Goal: Register for event/course

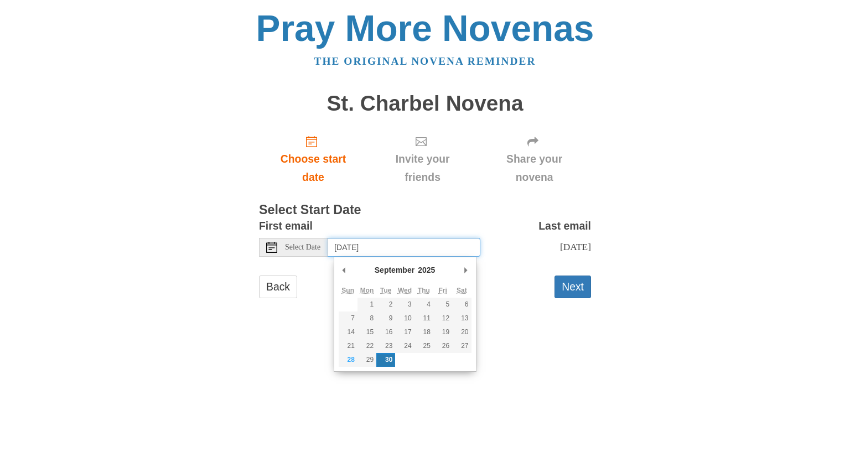
click at [420, 246] on input "[DATE]" at bounding box center [404, 247] width 153 height 19
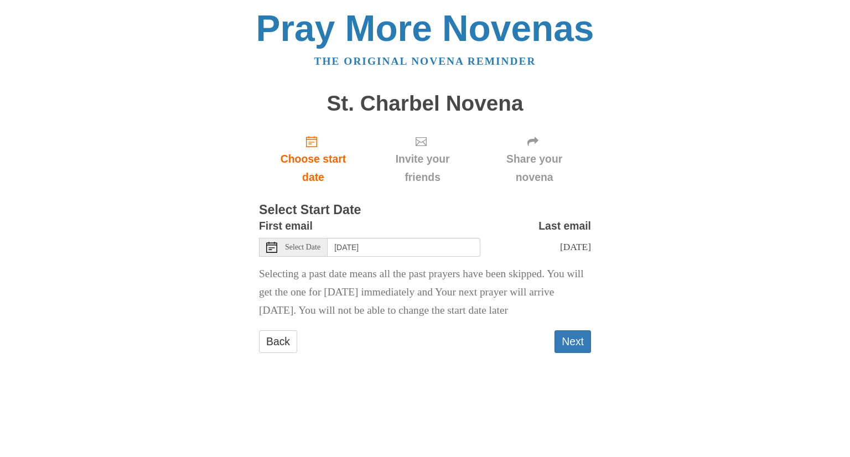
click at [317, 251] on span "Select Date" at bounding box center [302, 248] width 35 height 8
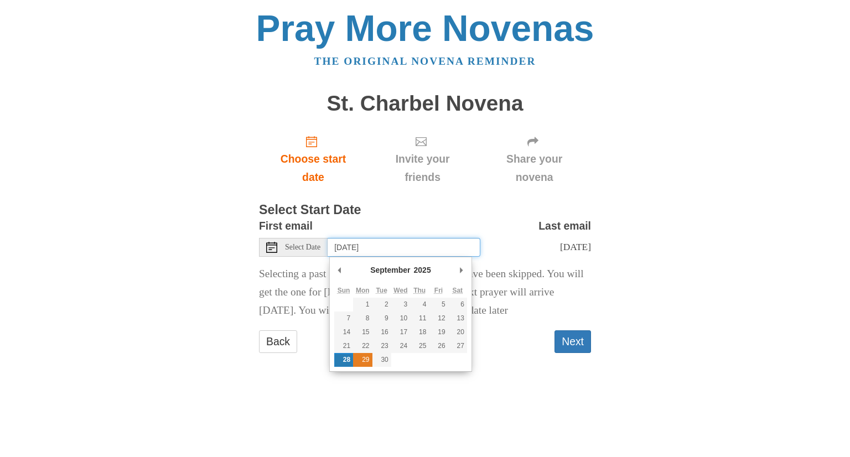
type input "[DATE]"
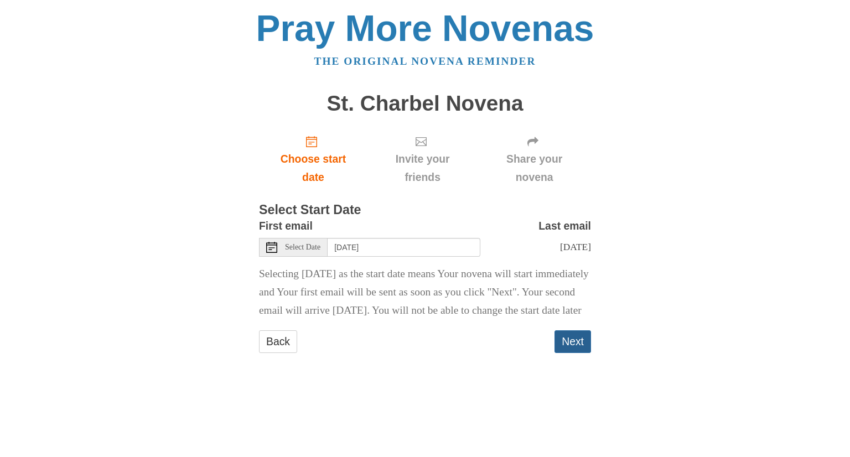
click at [571, 353] on button "Next" at bounding box center [573, 341] width 37 height 23
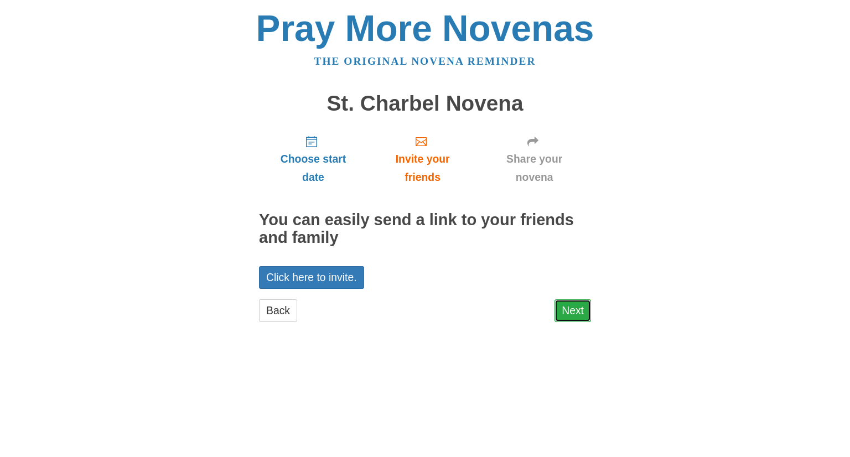
click at [577, 316] on link "Next" at bounding box center [573, 310] width 37 height 23
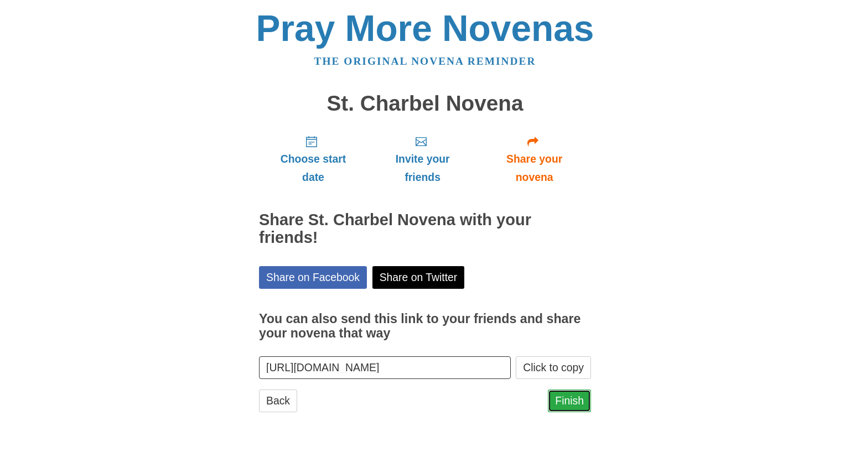
click at [578, 402] on link "Finish" at bounding box center [569, 401] width 43 height 23
